Goal: Find specific page/section: Find specific page/section

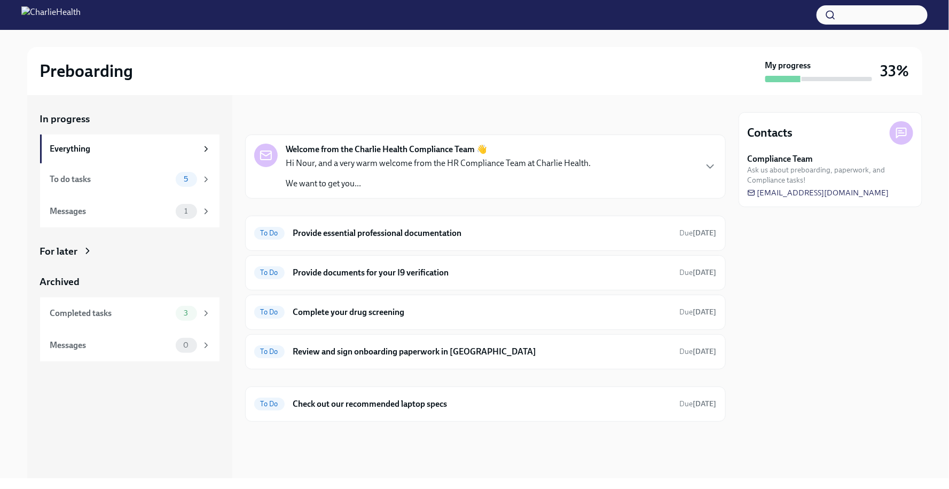
click at [81, 17] on img at bounding box center [50, 14] width 59 height 17
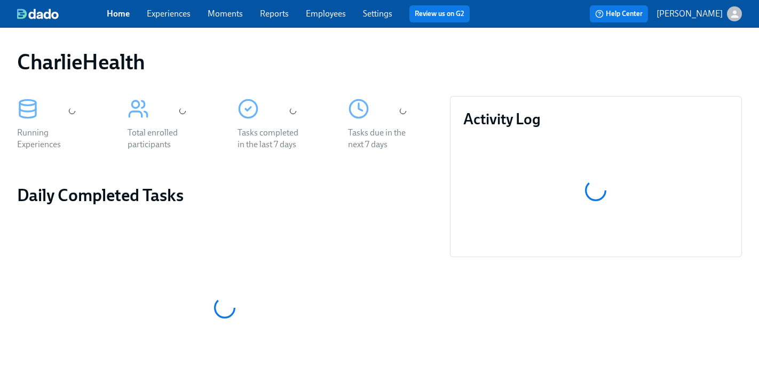
click at [338, 32] on div "CharlieHealth Running Experiences Total enrolled participants Tasks completed i…" at bounding box center [379, 354] width 759 height 653
click at [333, 19] on span "Employees" at bounding box center [326, 14] width 40 height 12
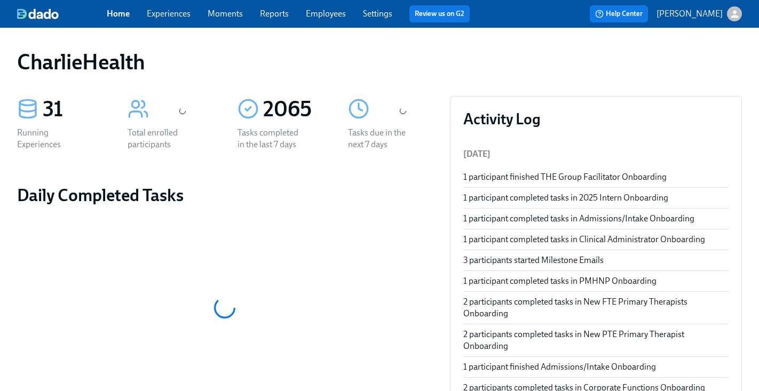
click at [328, 15] on link "Employees" at bounding box center [326, 14] width 40 height 10
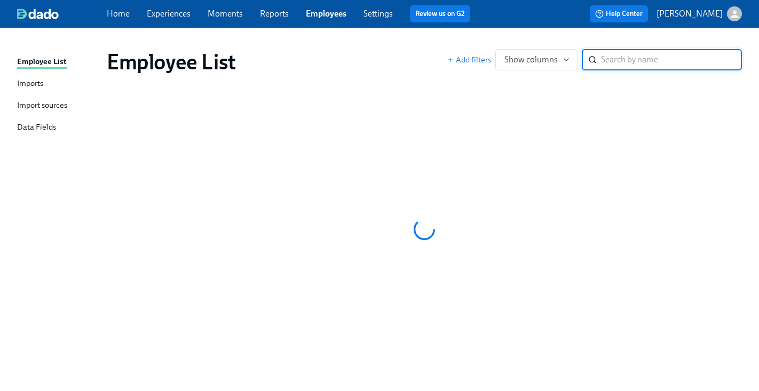
click at [643, 63] on input "search" at bounding box center [671, 59] width 141 height 21
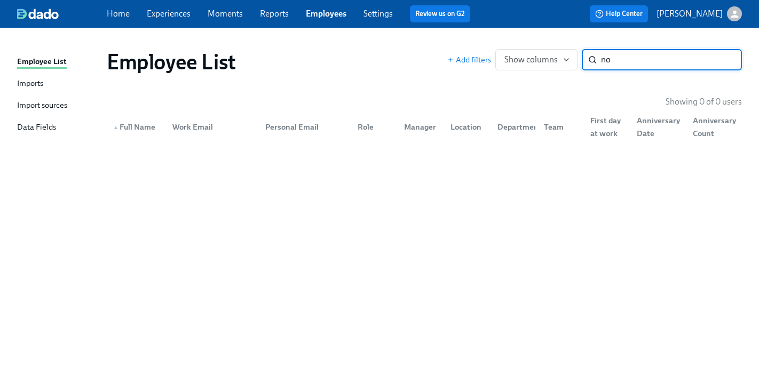
type input "n"
click at [284, 17] on link "Reports" at bounding box center [274, 14] width 29 height 10
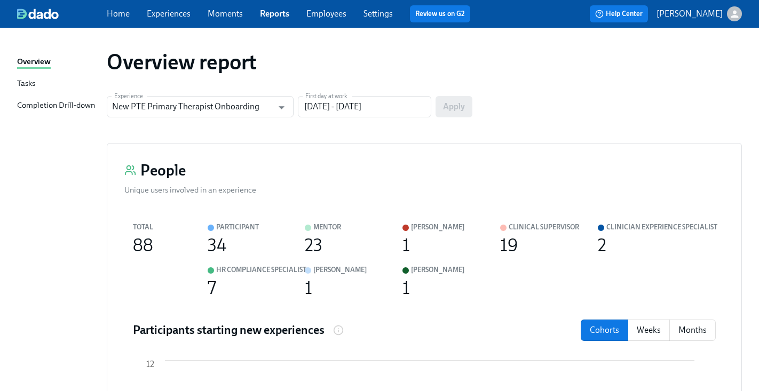
click at [329, 15] on link "Employees" at bounding box center [326, 14] width 40 height 10
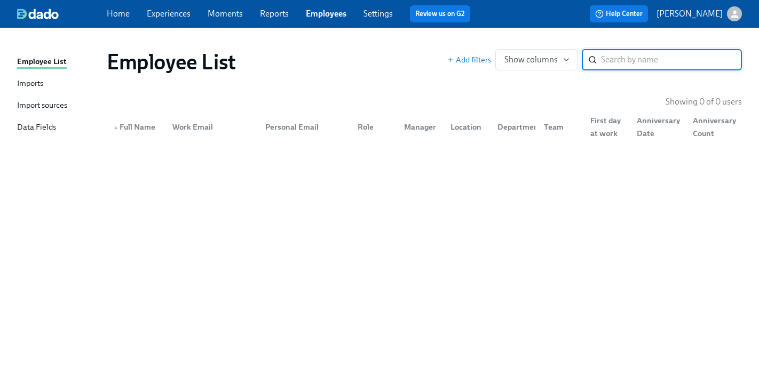
click at [366, 63] on div "Employee List" at bounding box center [277, 62] width 341 height 26
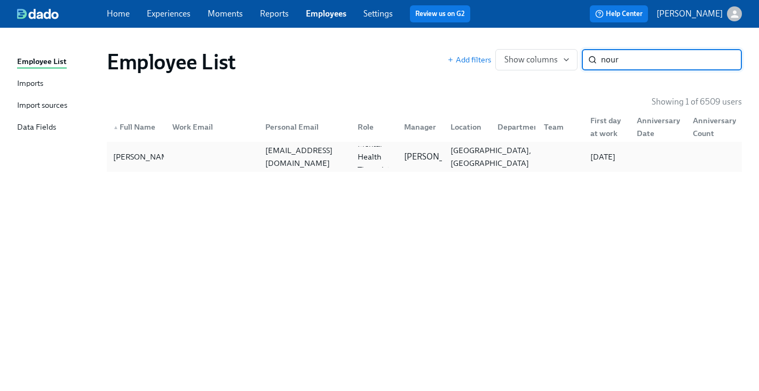
type input "nour"
click at [471, 159] on div "[GEOGRAPHIC_DATA], [GEOGRAPHIC_DATA]" at bounding box center [490, 157] width 89 height 26
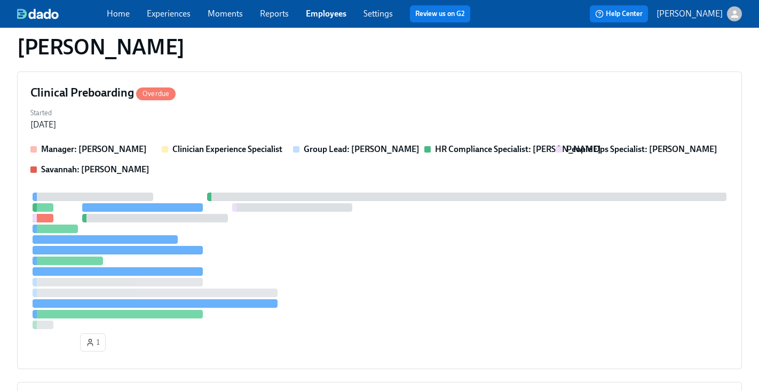
scroll to position [162, 0]
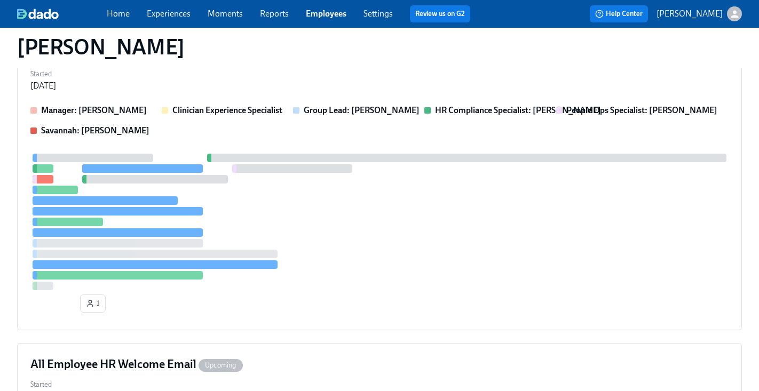
click at [471, 159] on div at bounding box center [466, 158] width 519 height 9
